Goal: Transaction & Acquisition: Register for event/course

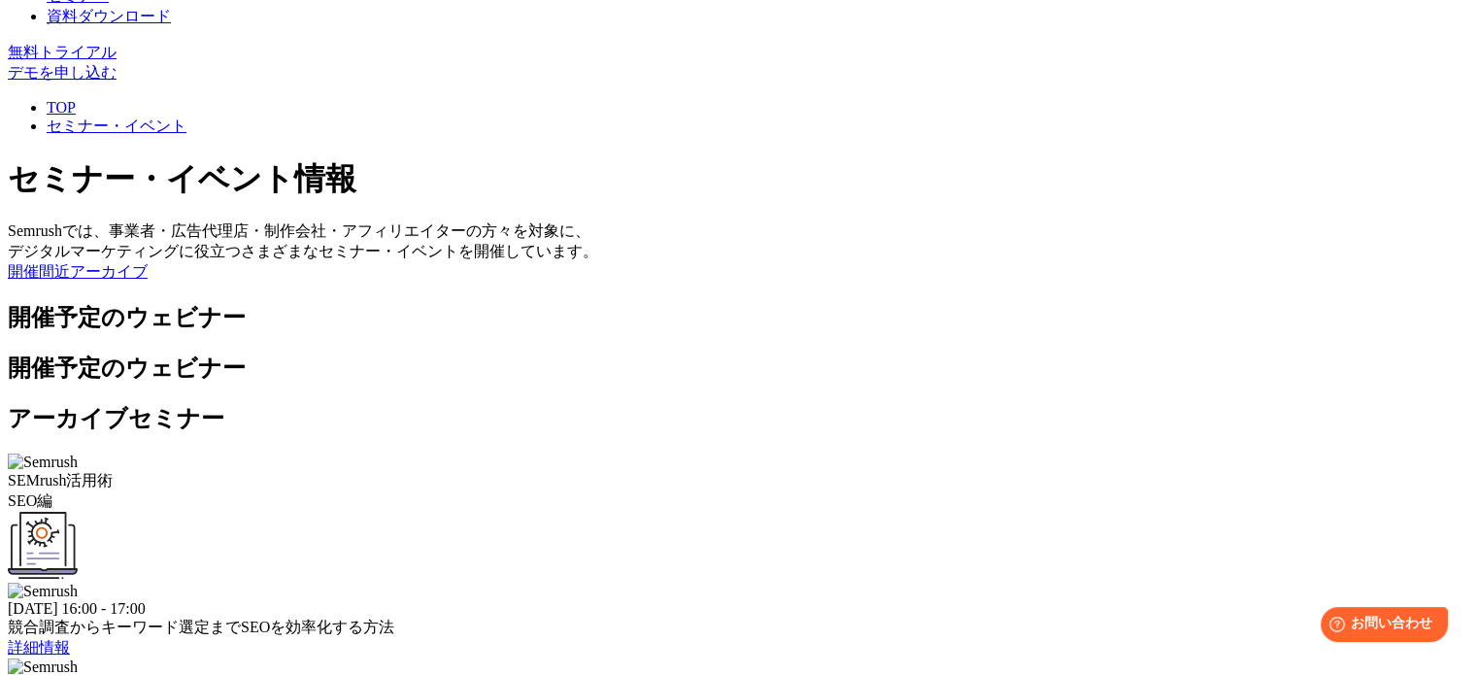
scroll to position [486, 0]
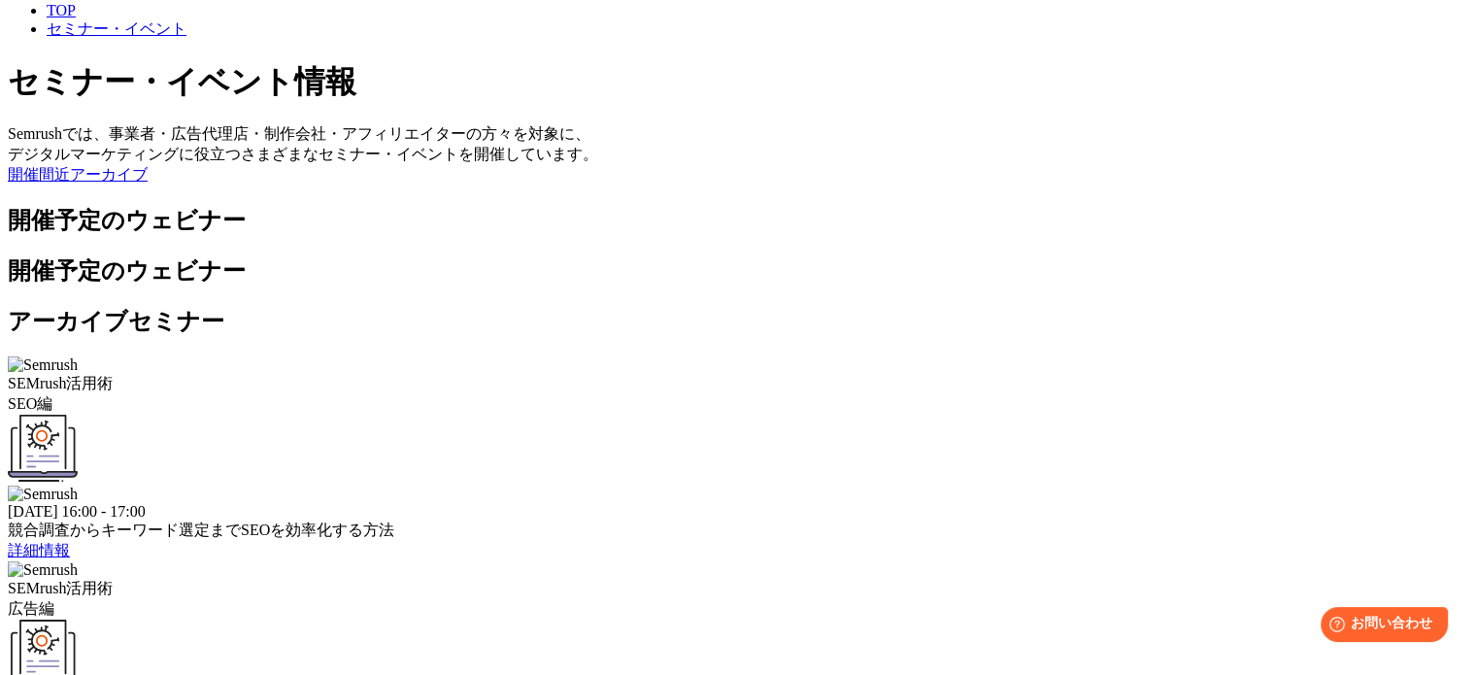
click at [70, 542] on link "詳細情報" at bounding box center [39, 550] width 62 height 17
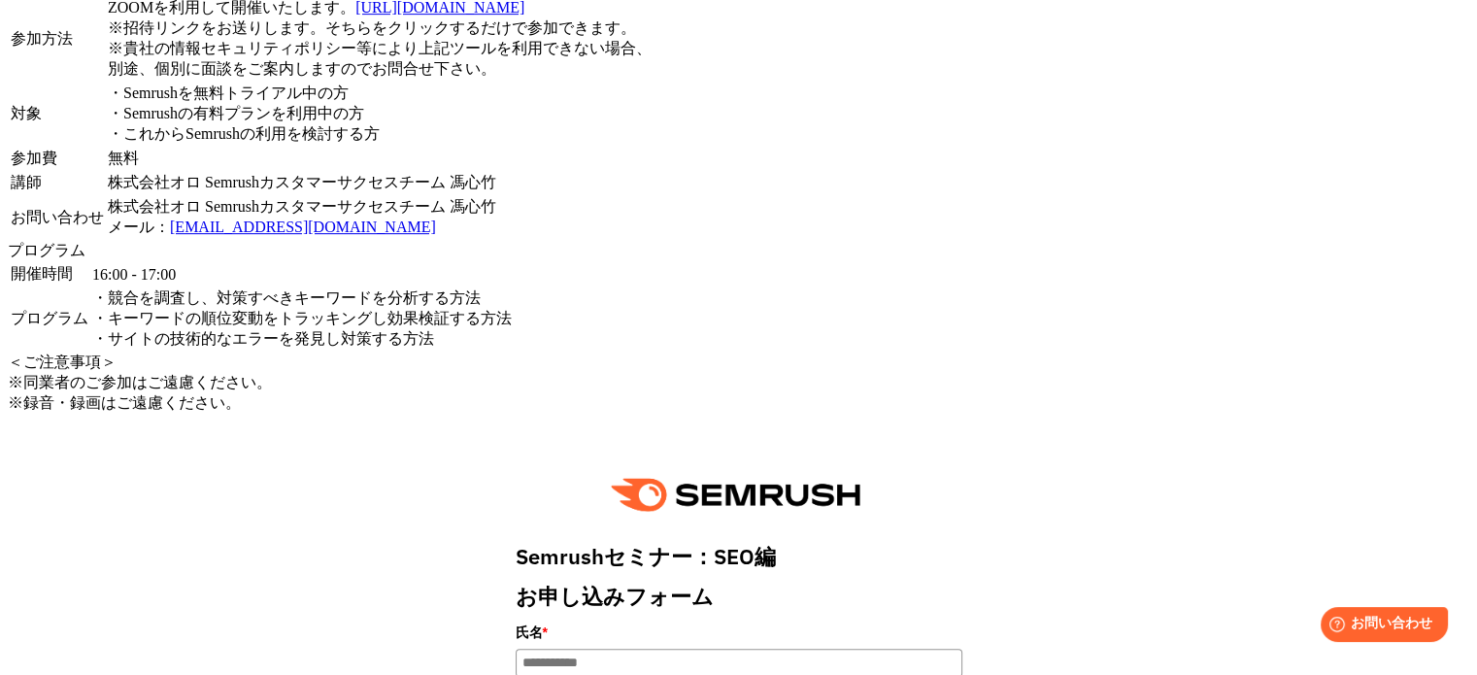
scroll to position [874, 0]
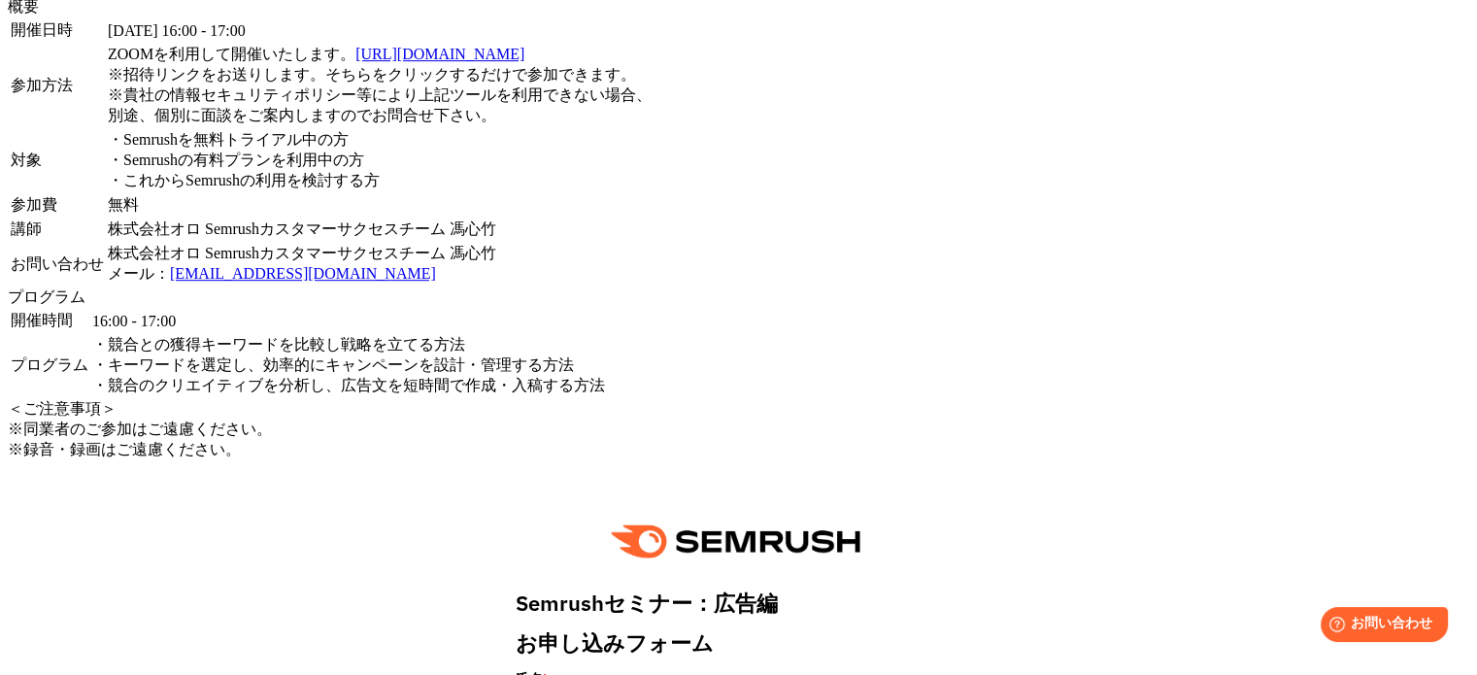
scroll to position [876, 0]
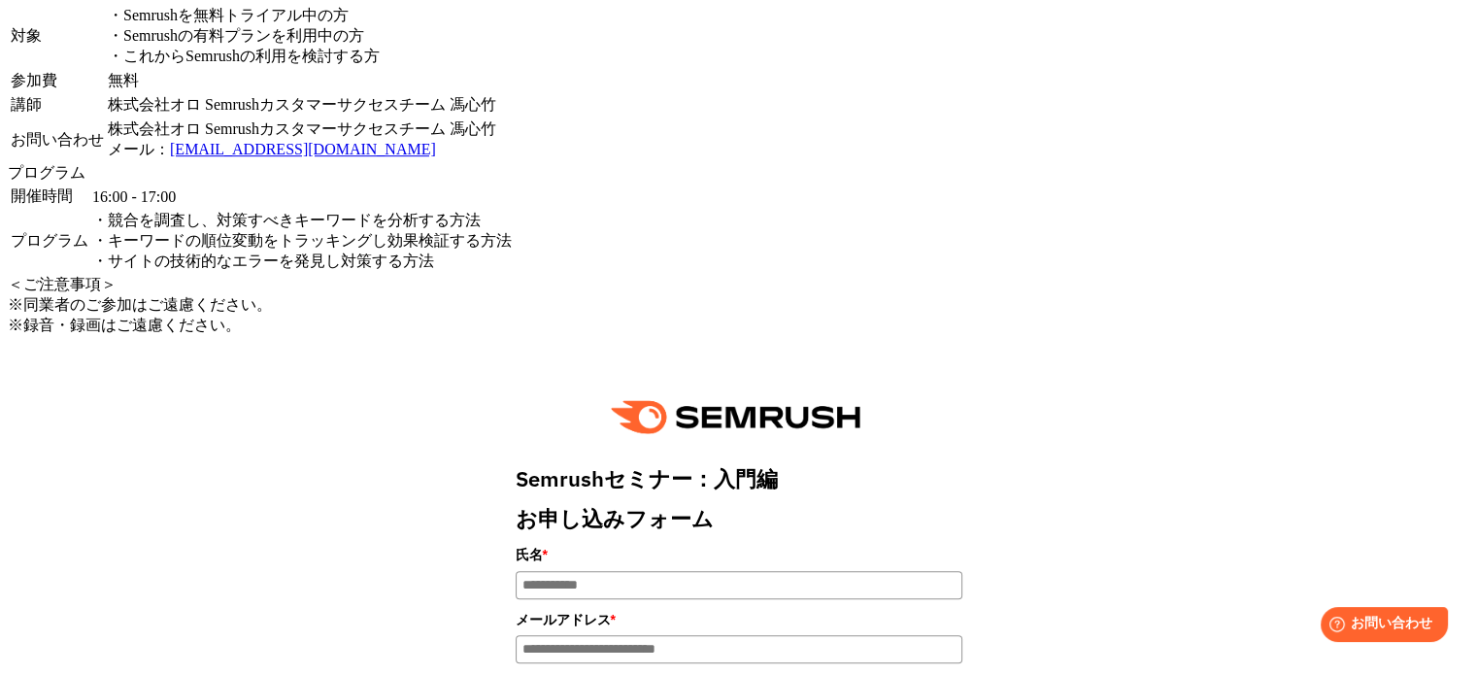
scroll to position [874, 0]
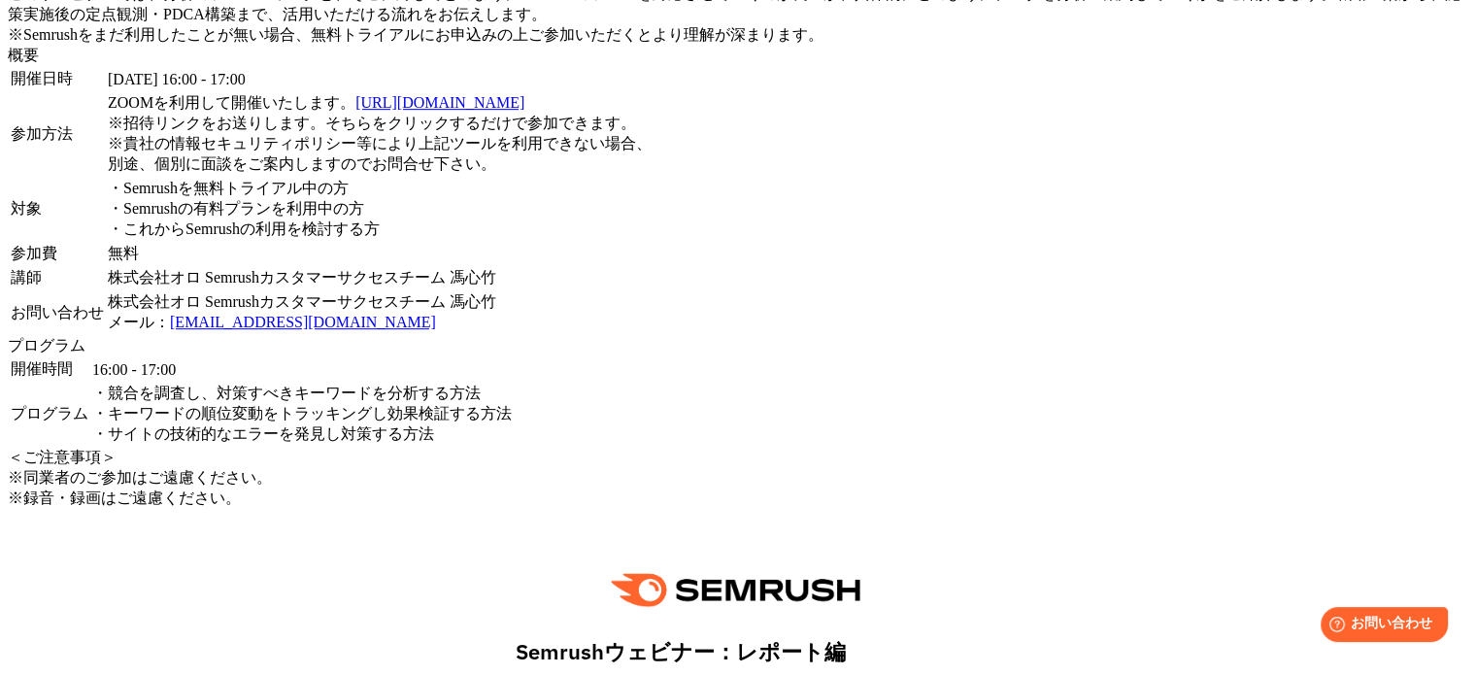
scroll to position [874, 0]
